Goal: Task Accomplishment & Management: Complete application form

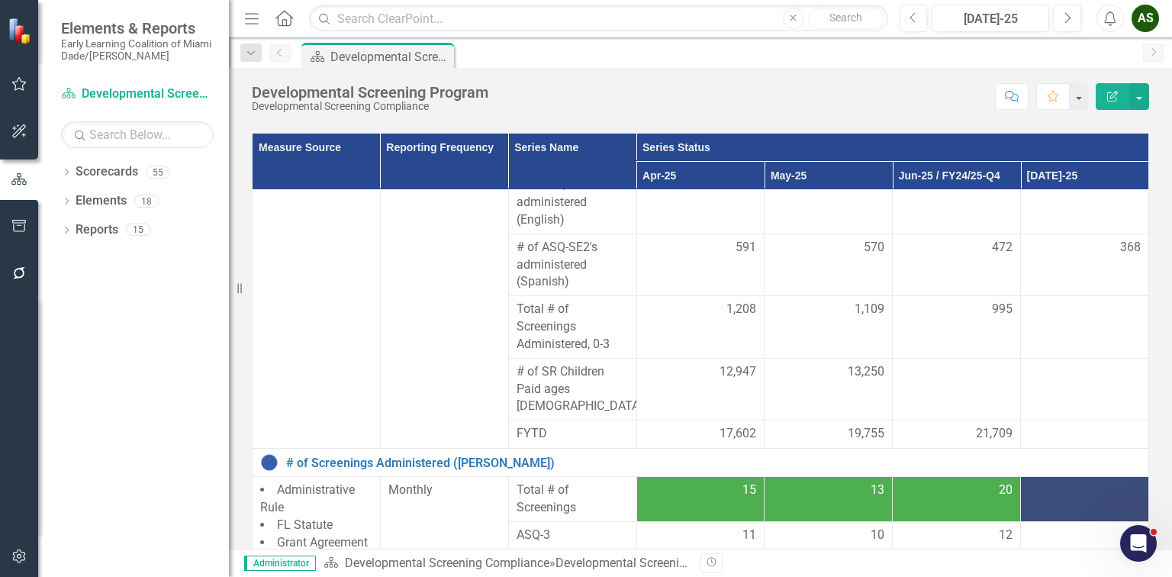
scroll to position [348, 0]
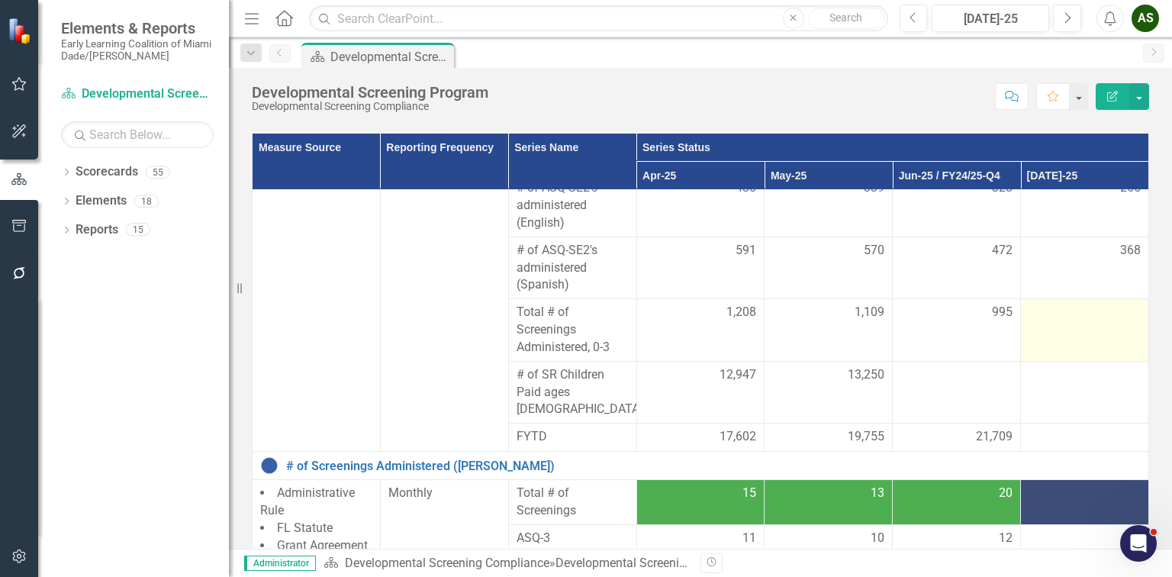
click at [1059, 330] on td at bounding box center [1085, 330] width 128 height 63
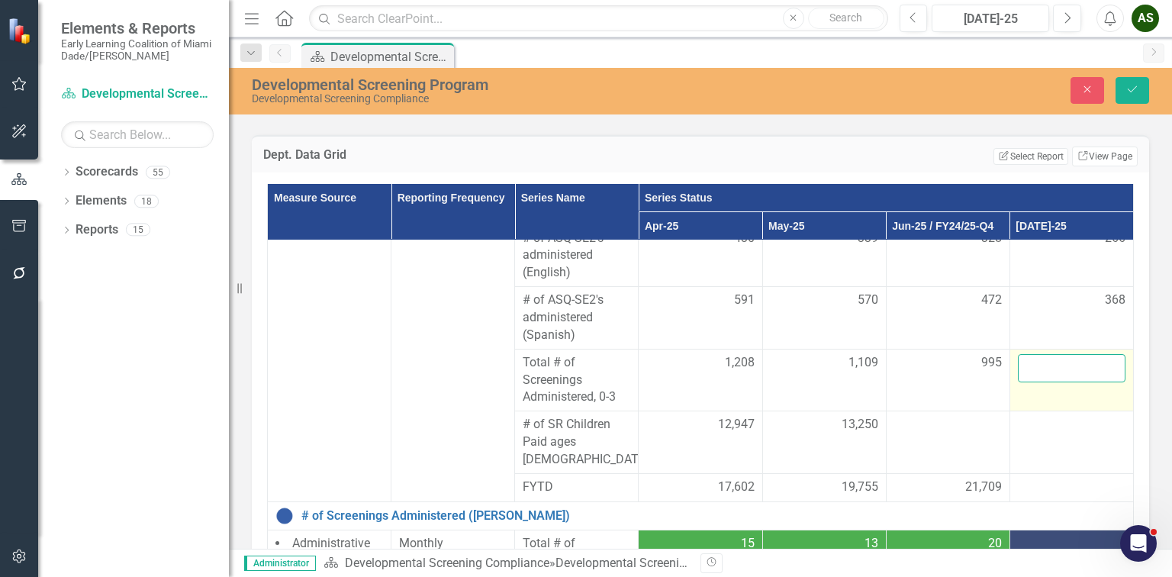
click at [1029, 363] on input "number" at bounding box center [1072, 368] width 108 height 28
type input "641"
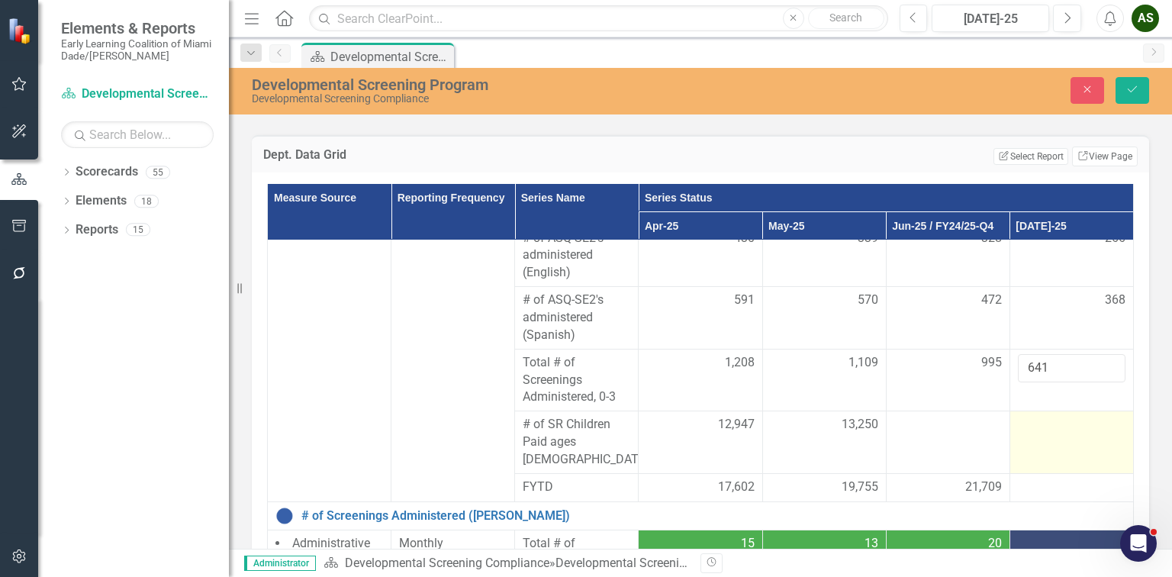
click at [1031, 420] on div at bounding box center [1072, 425] width 108 height 18
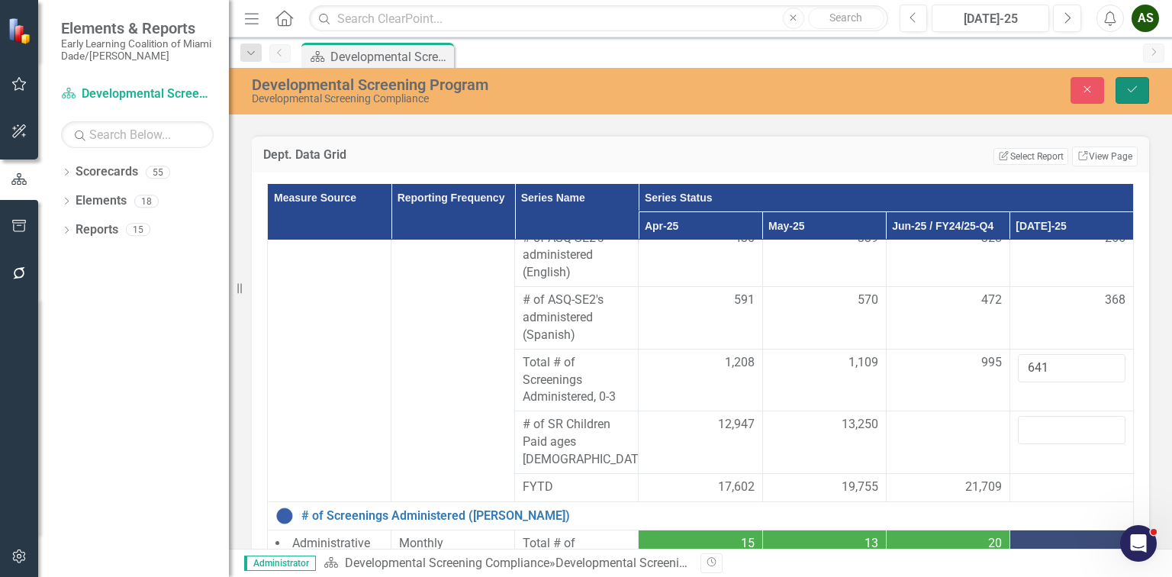
click at [1135, 98] on button "Save" at bounding box center [1133, 90] width 34 height 27
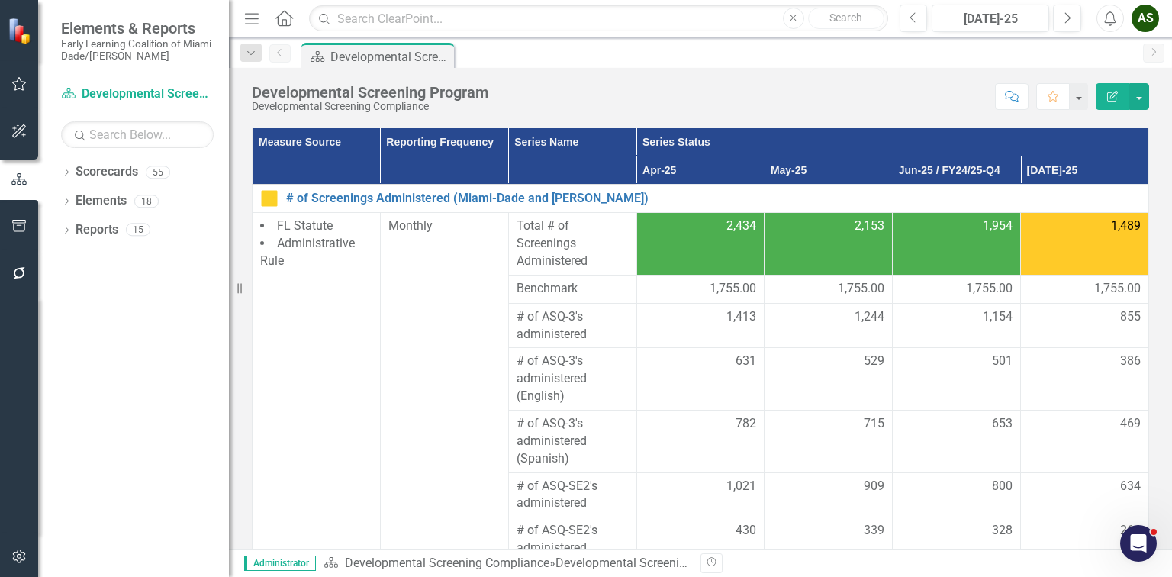
scroll to position [237, 0]
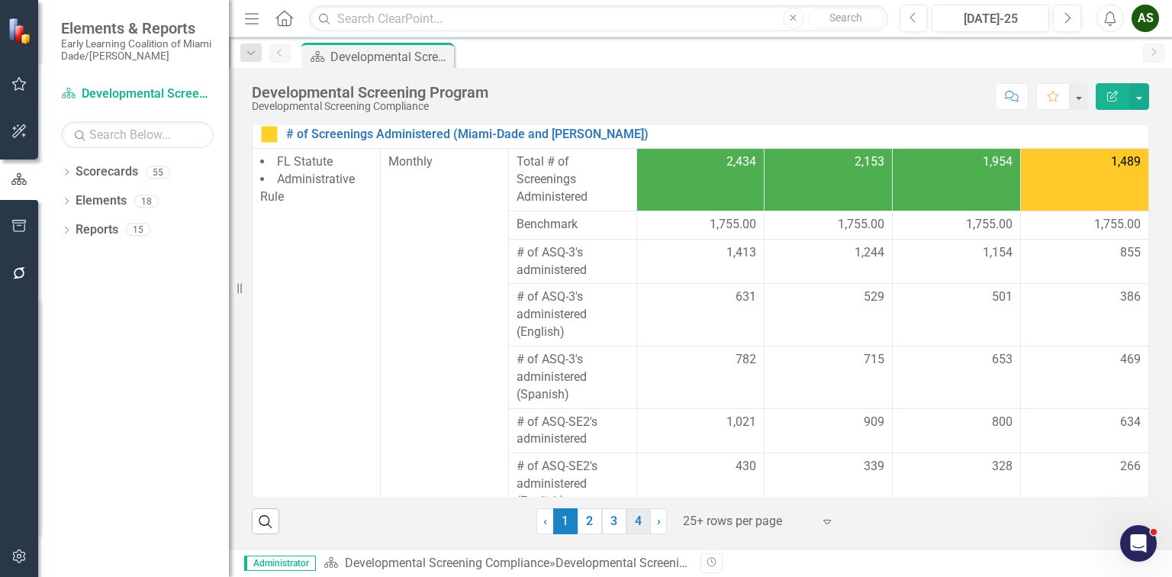
click at [632, 523] on link "4" at bounding box center [638, 521] width 24 height 26
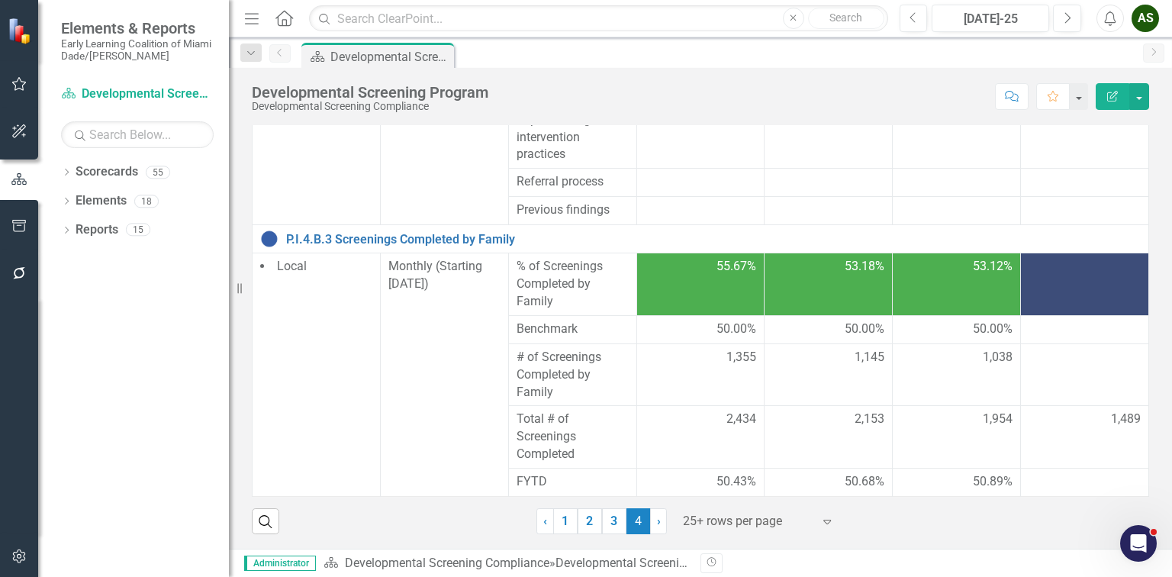
scroll to position [713, 0]
click at [1077, 360] on div at bounding box center [1085, 358] width 112 height 18
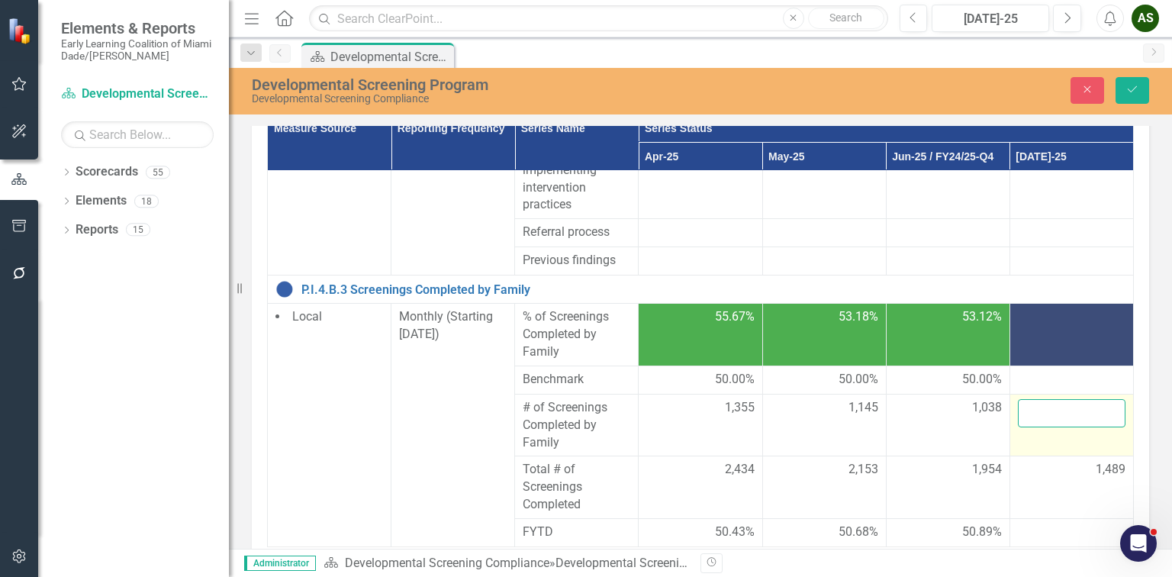
click at [1029, 427] on input "number" at bounding box center [1072, 413] width 108 height 28
type input "740"
click at [1129, 92] on icon "Save" at bounding box center [1132, 89] width 14 height 11
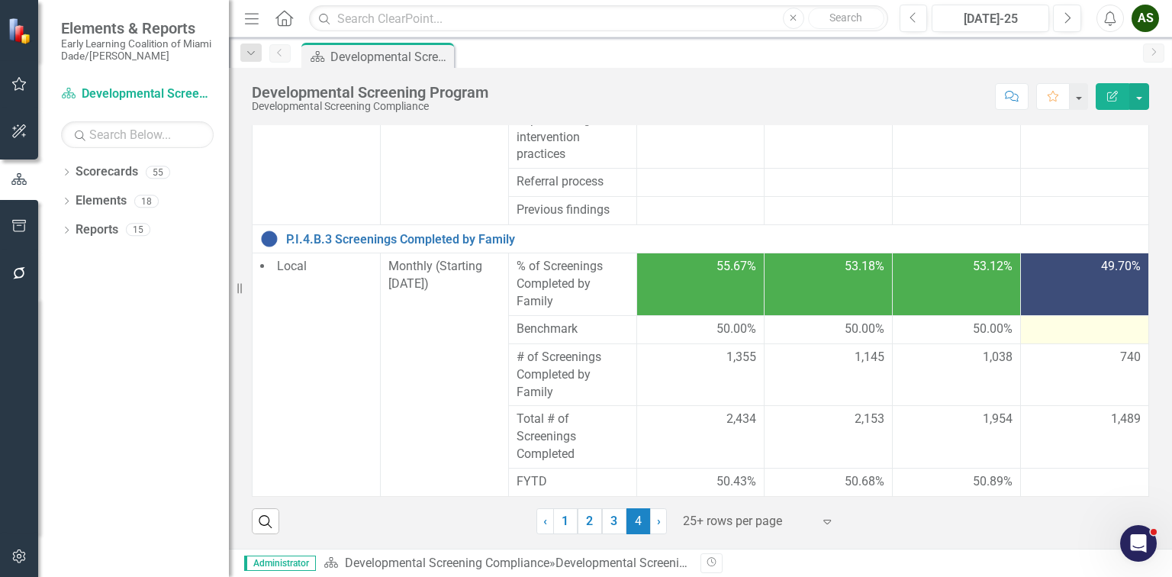
click at [1029, 329] on div at bounding box center [1085, 329] width 112 height 18
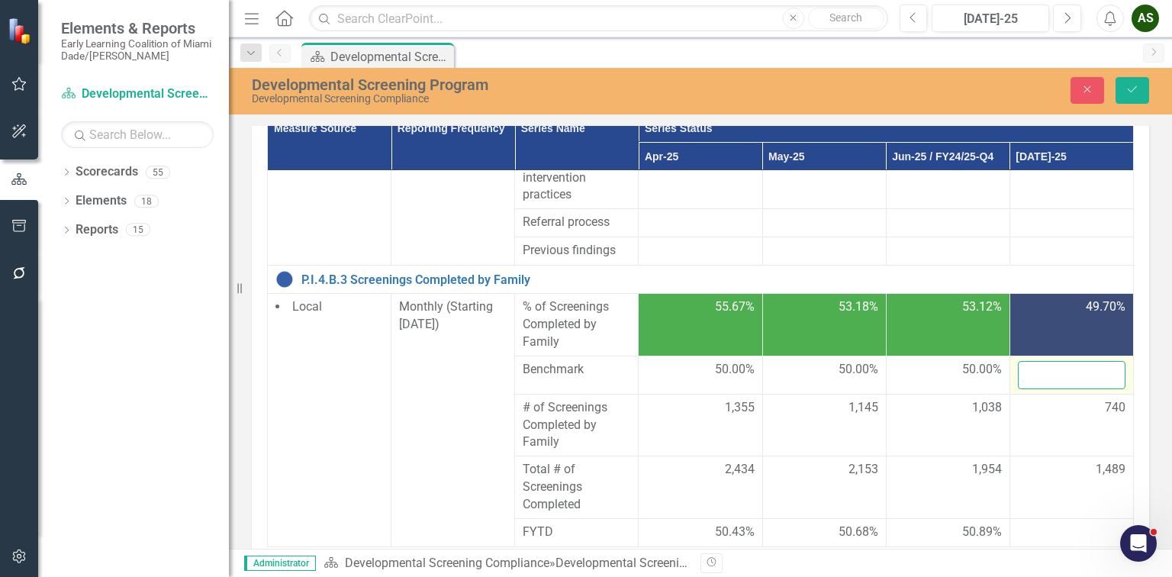
click at [1026, 389] on input "number" at bounding box center [1072, 375] width 108 height 28
type input "50"
click at [1119, 87] on button "Save" at bounding box center [1133, 90] width 34 height 27
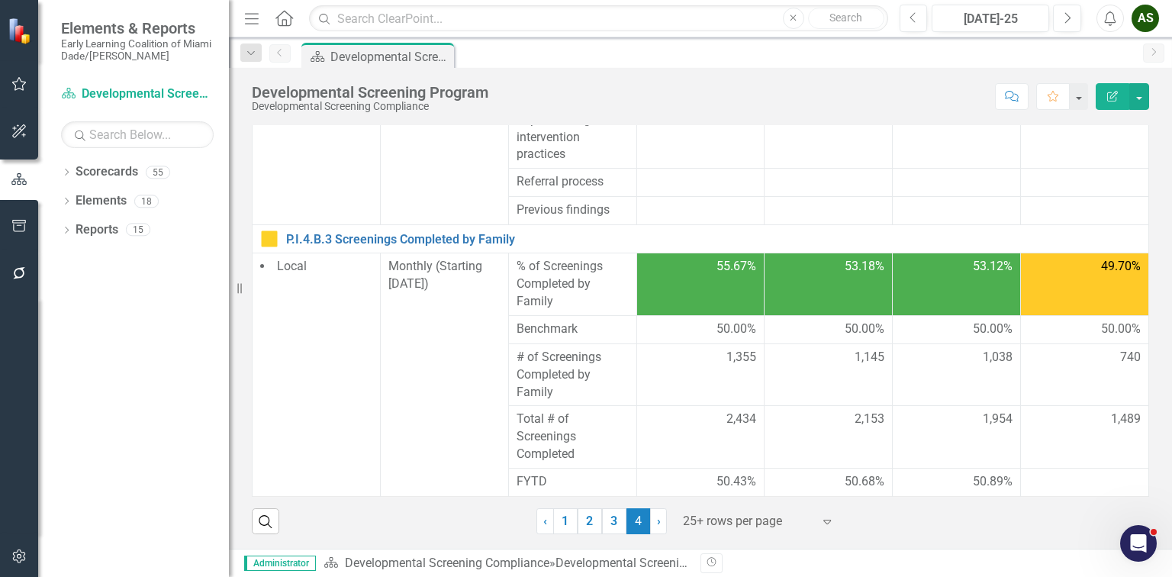
click at [1073, 444] on td "1,489" at bounding box center [1085, 437] width 128 height 63
click at [559, 529] on link "1" at bounding box center [565, 521] width 24 height 26
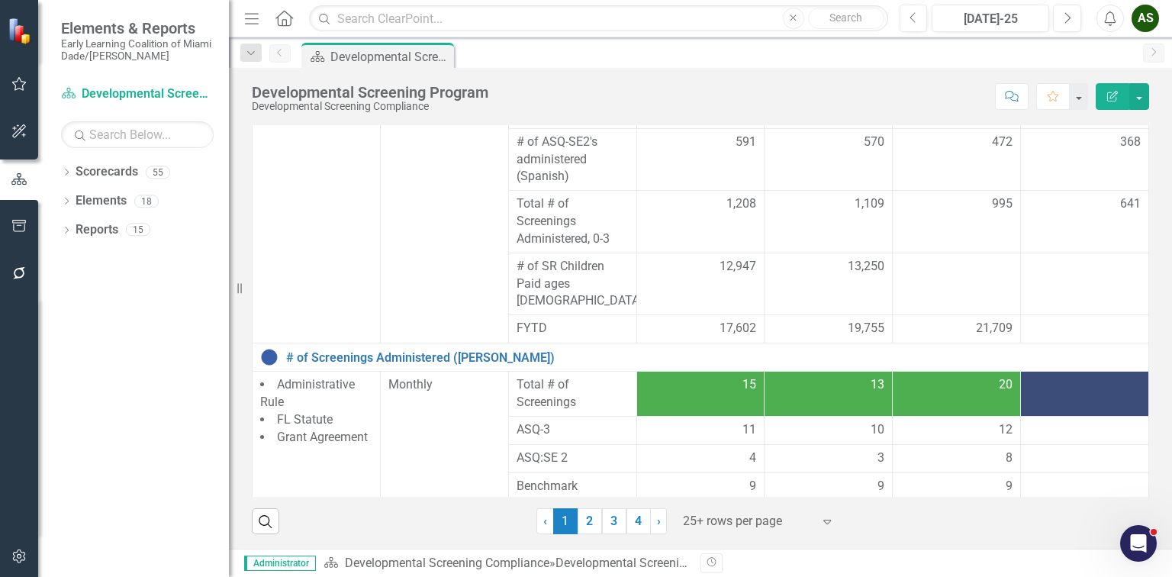
scroll to position [391, 0]
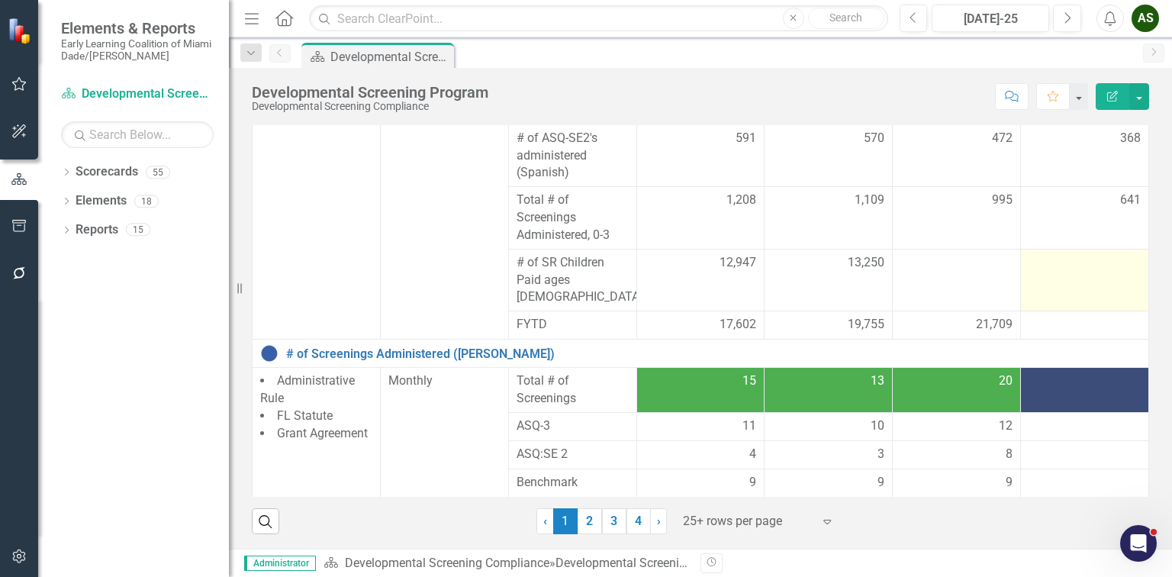
click at [1038, 259] on div at bounding box center [1085, 263] width 112 height 18
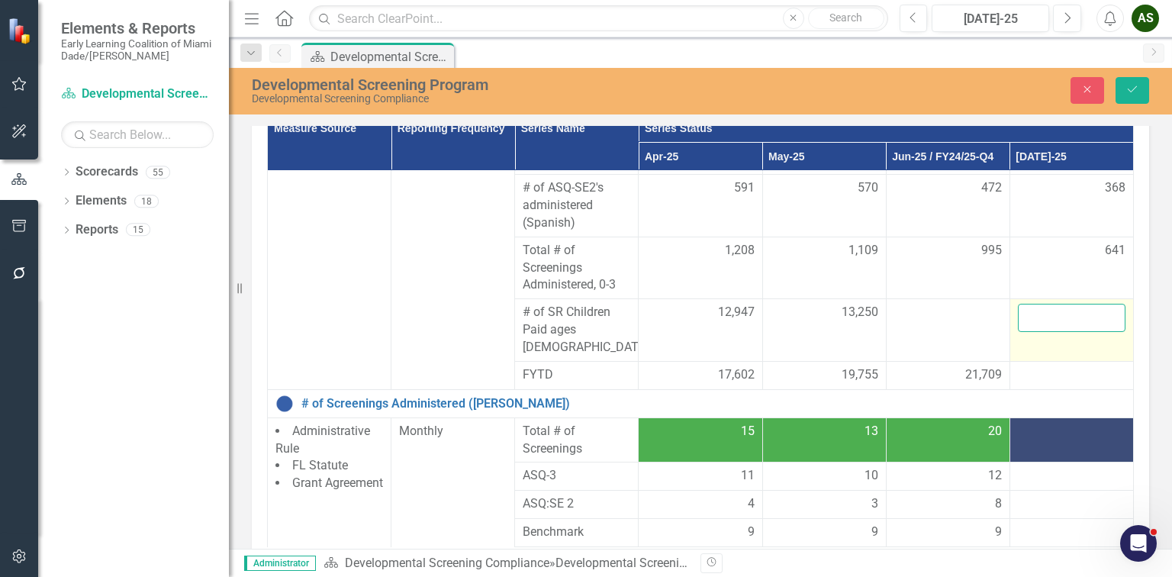
click at [1026, 312] on input "number" at bounding box center [1072, 318] width 108 height 28
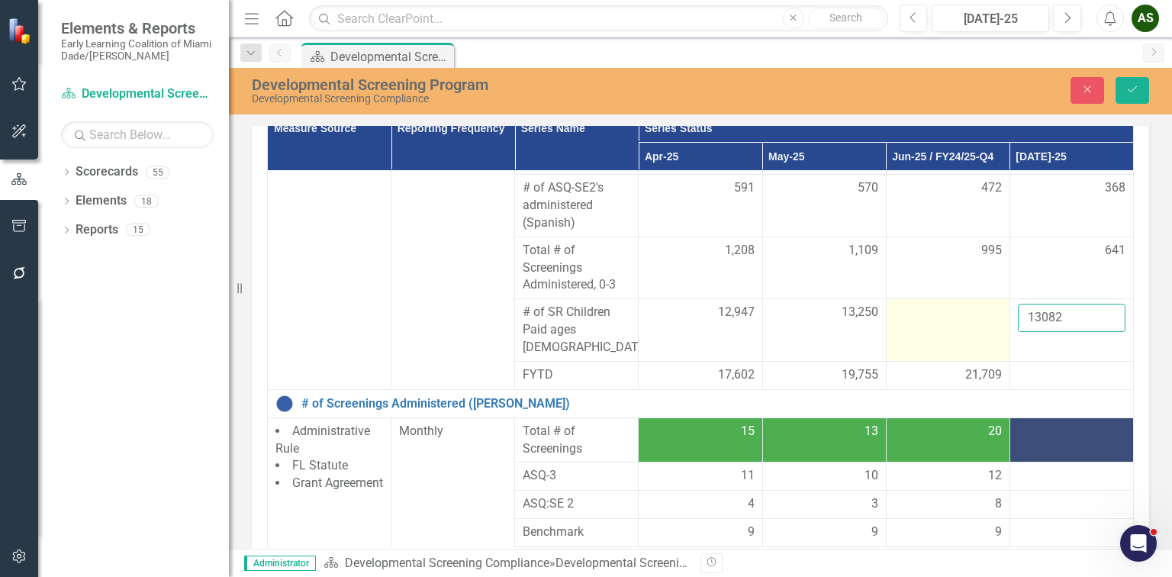
type input "13082"
click at [940, 304] on div at bounding box center [948, 313] width 108 height 18
click at [920, 314] on div at bounding box center [948, 313] width 108 height 18
click at [894, 318] on input "number" at bounding box center [948, 318] width 108 height 28
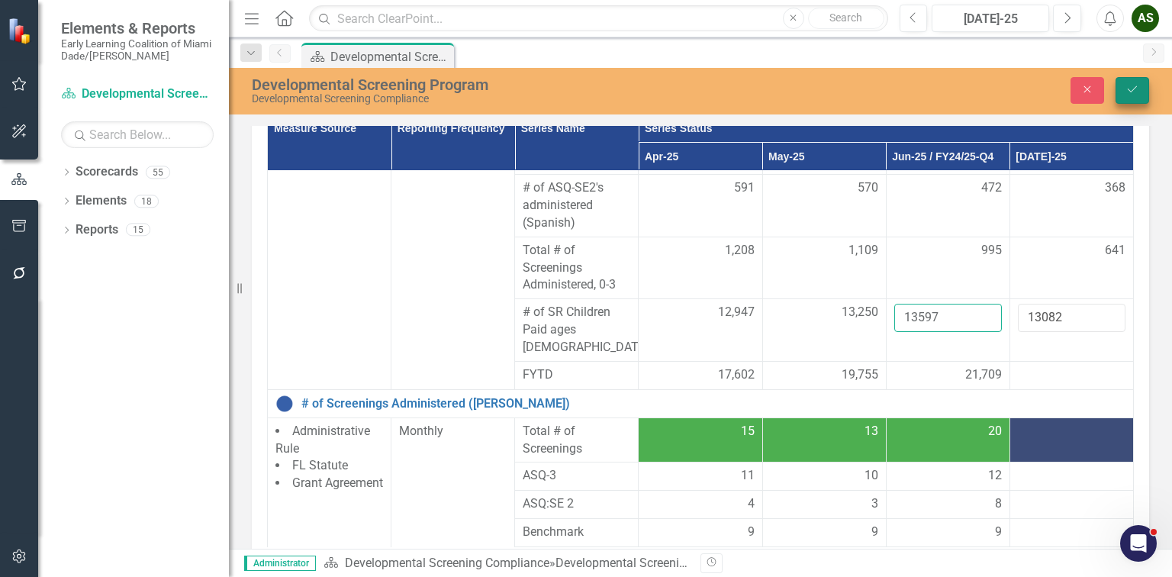
type input "13597"
click at [1130, 89] on icon "Save" at bounding box center [1132, 89] width 14 height 11
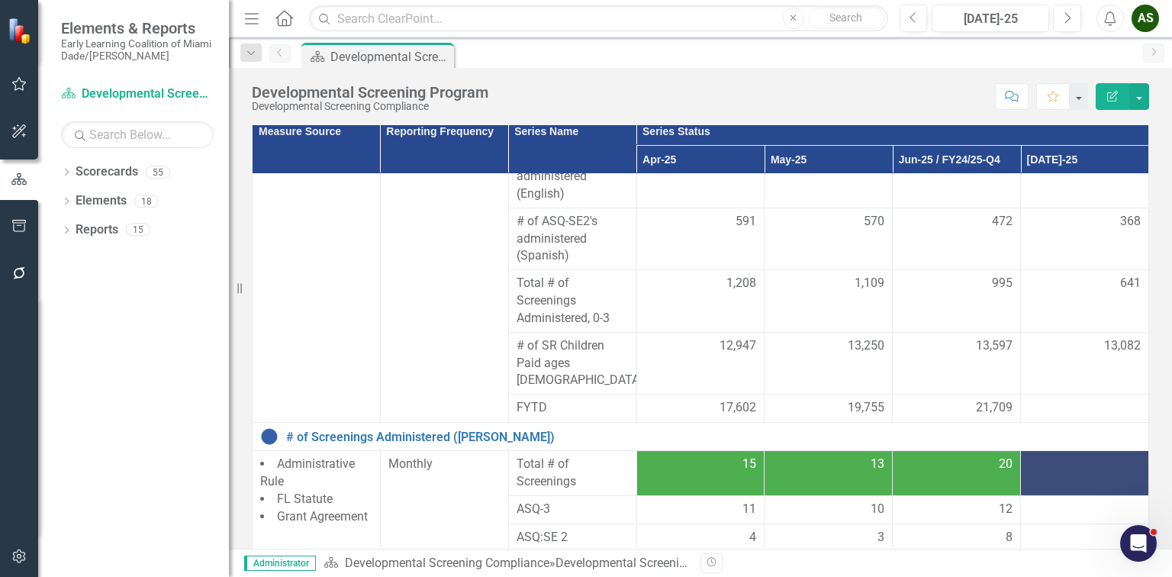
scroll to position [362, 0]
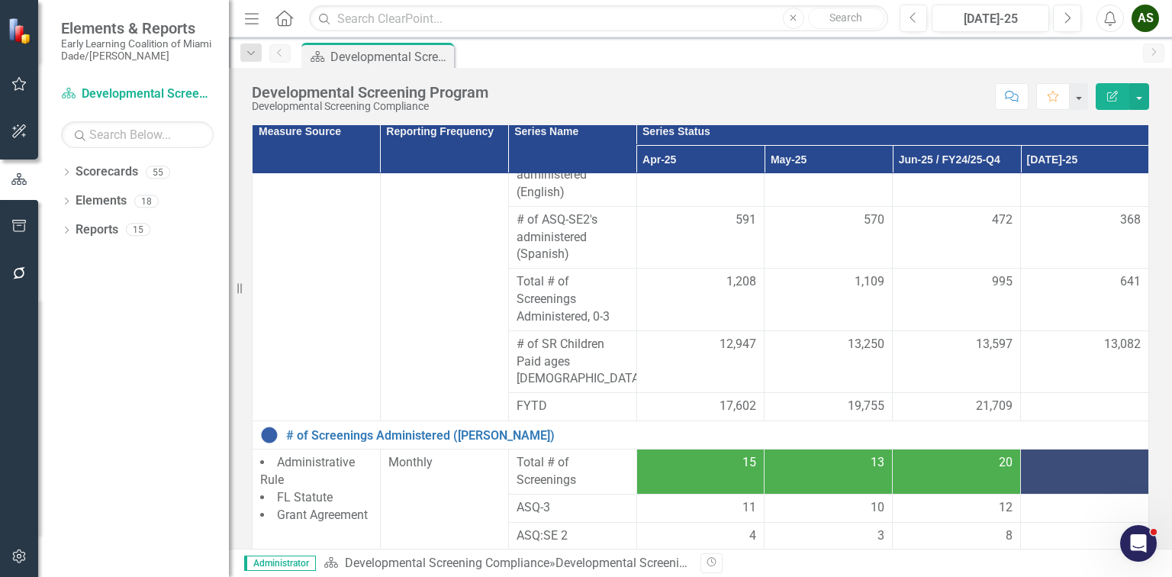
click at [1070, 398] on div at bounding box center [1085, 407] width 112 height 18
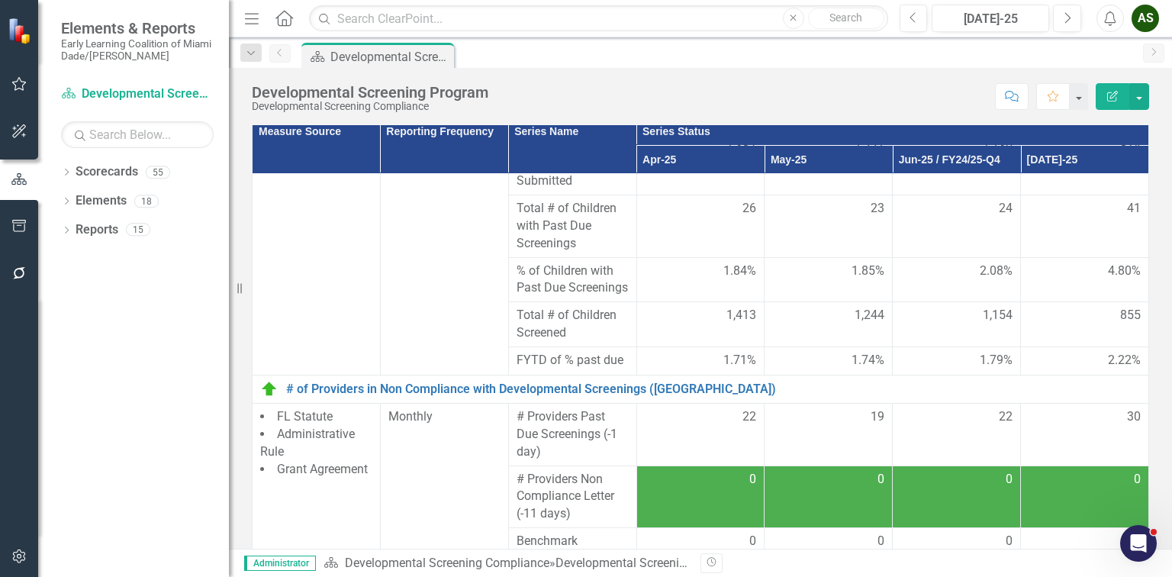
scroll to position [986, 0]
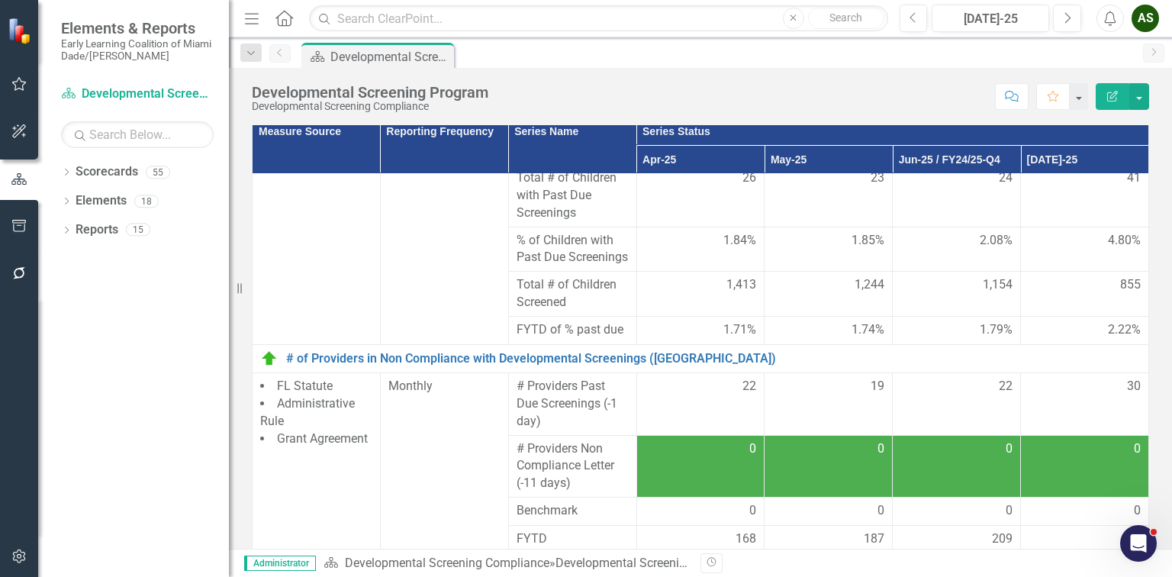
click at [1038, 548] on td at bounding box center [1085, 540] width 128 height 28
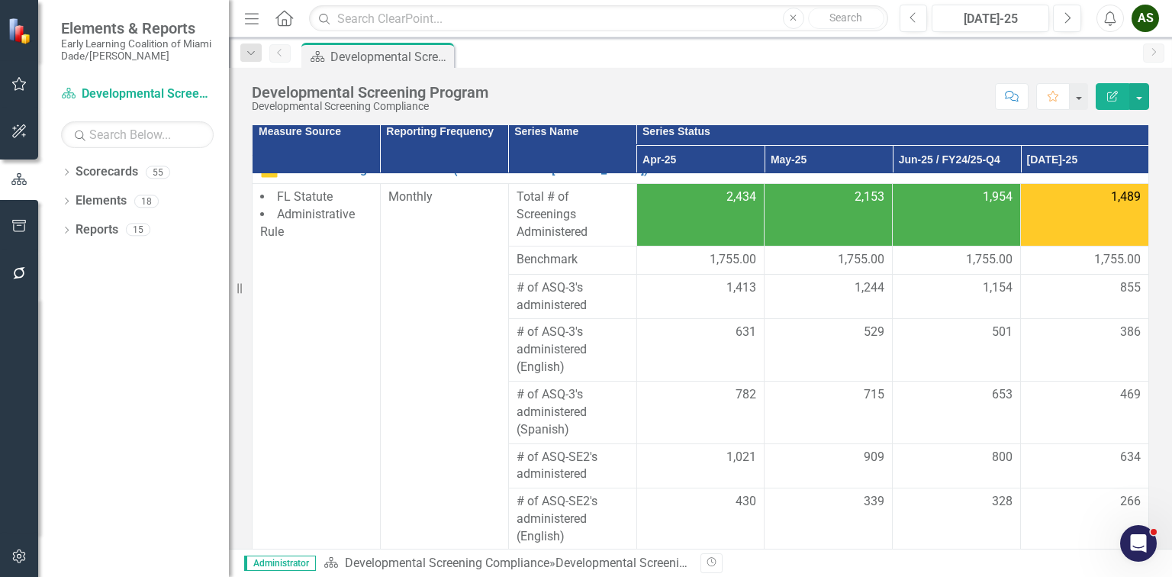
scroll to position [0, 0]
